Goal: Information Seeking & Learning: Find specific fact

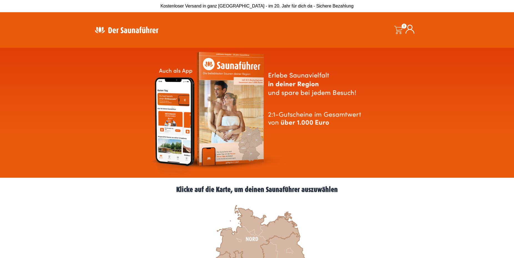
scroll to position [113, 0]
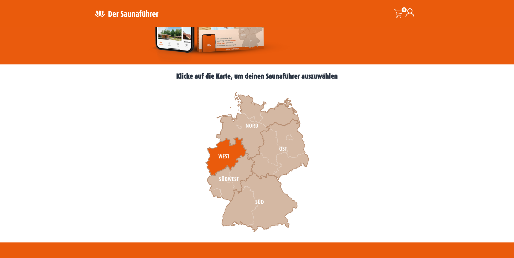
click at [231, 152] on icon at bounding box center [226, 156] width 41 height 38
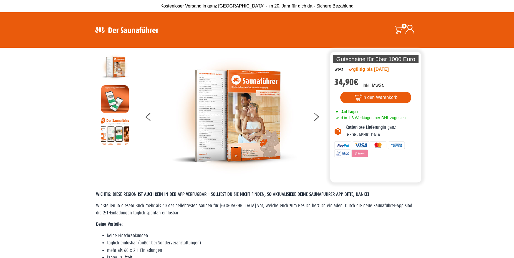
click at [109, 129] on img at bounding box center [115, 131] width 28 height 28
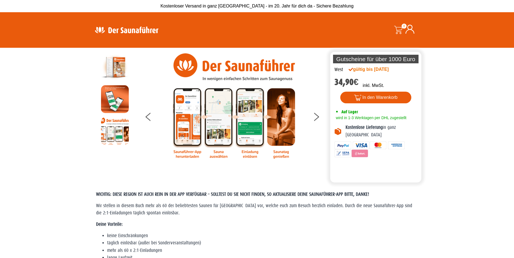
click at [283, 119] on img at bounding box center [234, 105] width 125 height 105
click at [253, 118] on img at bounding box center [234, 105] width 125 height 105
click at [216, 154] on img at bounding box center [234, 105] width 125 height 105
click at [315, 115] on button at bounding box center [320, 118] width 14 height 14
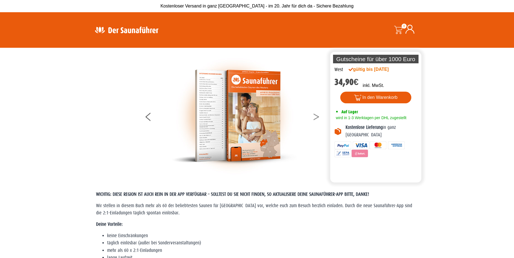
click at [315, 115] on button at bounding box center [320, 118] width 14 height 14
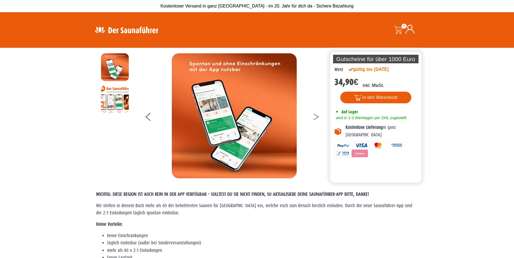
click at [315, 115] on button at bounding box center [320, 118] width 14 height 14
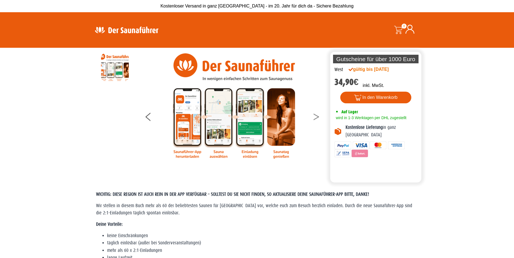
click at [315, 115] on button at bounding box center [320, 118] width 14 height 14
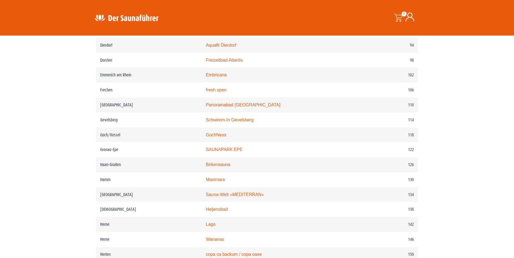
scroll to position [595, 0]
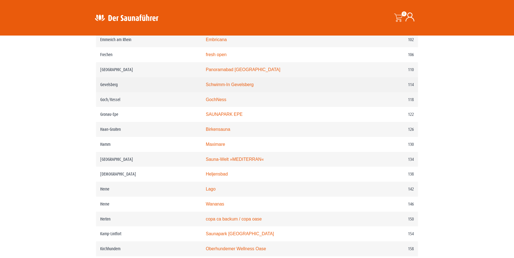
click at [226, 87] on link "Schwimm-In Gevelsberg" at bounding box center [230, 84] width 48 height 5
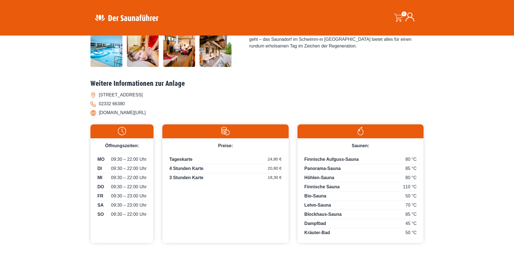
scroll to position [227, 0]
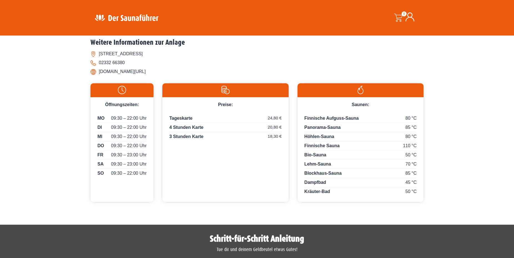
drag, startPoint x: 99, startPoint y: 72, endPoint x: 172, endPoint y: 78, distance: 73.0
click at [172, 78] on div "Weitere Informationen zur Anlage [STREET_ADDRESS] 02332 66380 [DOMAIN_NAME][URL]" at bounding box center [257, 58] width 333 height 41
copy li "[DOMAIN_NAME][URL]"
click at [223, 89] on img at bounding box center [225, 90] width 120 height 8
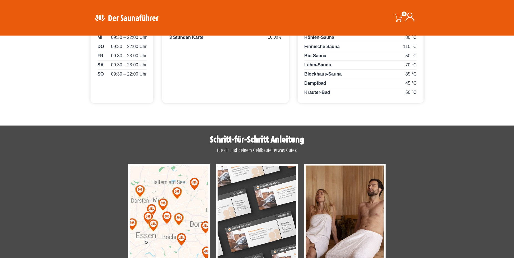
scroll to position [253, 0]
